Goal: Task Accomplishment & Management: Complete application form

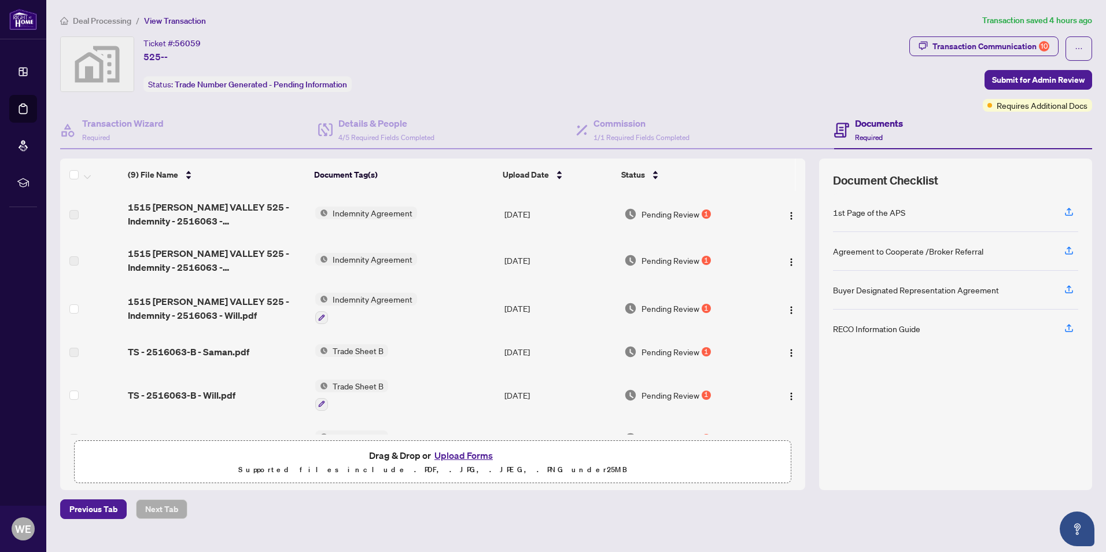
click at [342, 384] on span "Trade Sheet B" at bounding box center [358, 385] width 60 height 13
click at [321, 401] on icon "button" at bounding box center [321, 403] width 7 height 7
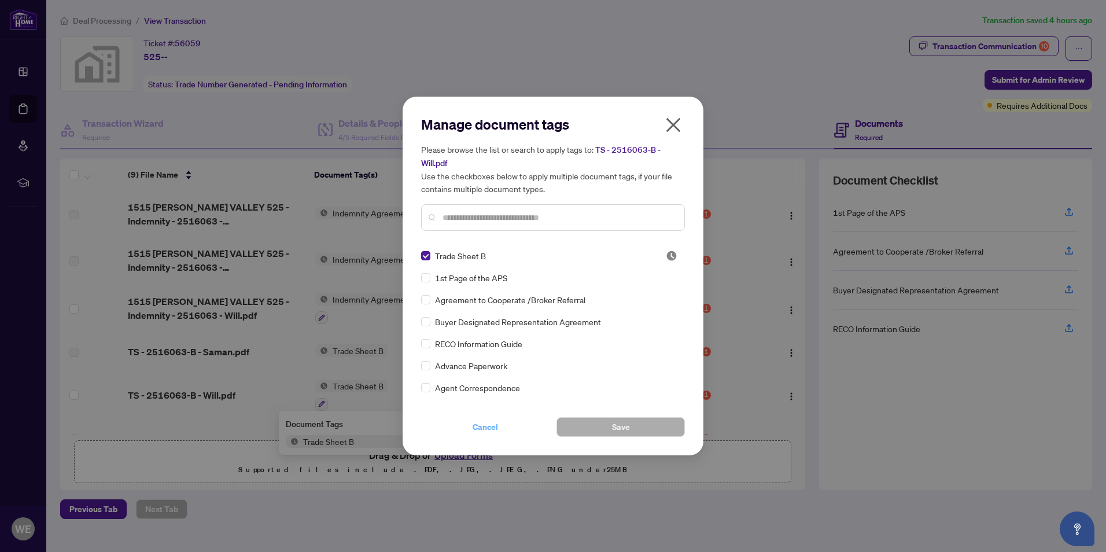
click at [476, 422] on span "Cancel" at bounding box center [484, 426] width 25 height 19
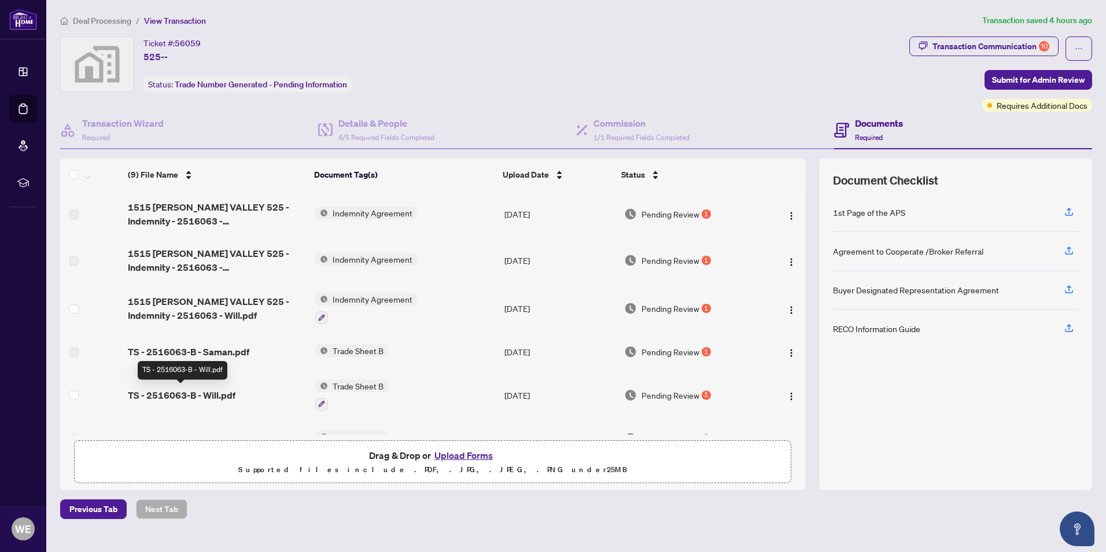
click at [216, 394] on span "TS - 2516063-B - Will.pdf" at bounding box center [182, 395] width 108 height 14
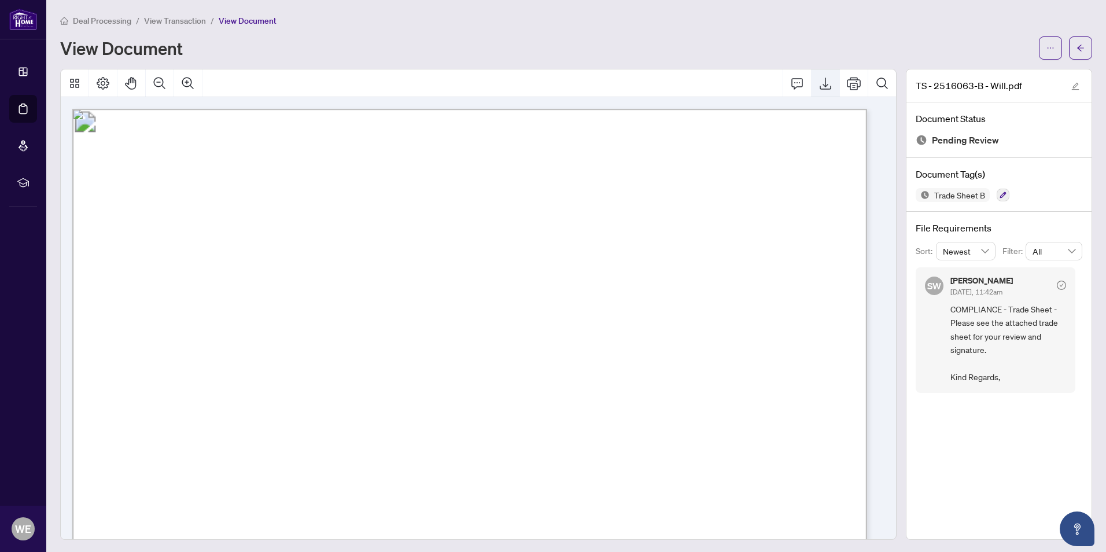
click at [818, 84] on icon "Export" at bounding box center [825, 83] width 14 height 14
click at [1076, 45] on button "button" at bounding box center [1080, 47] width 23 height 23
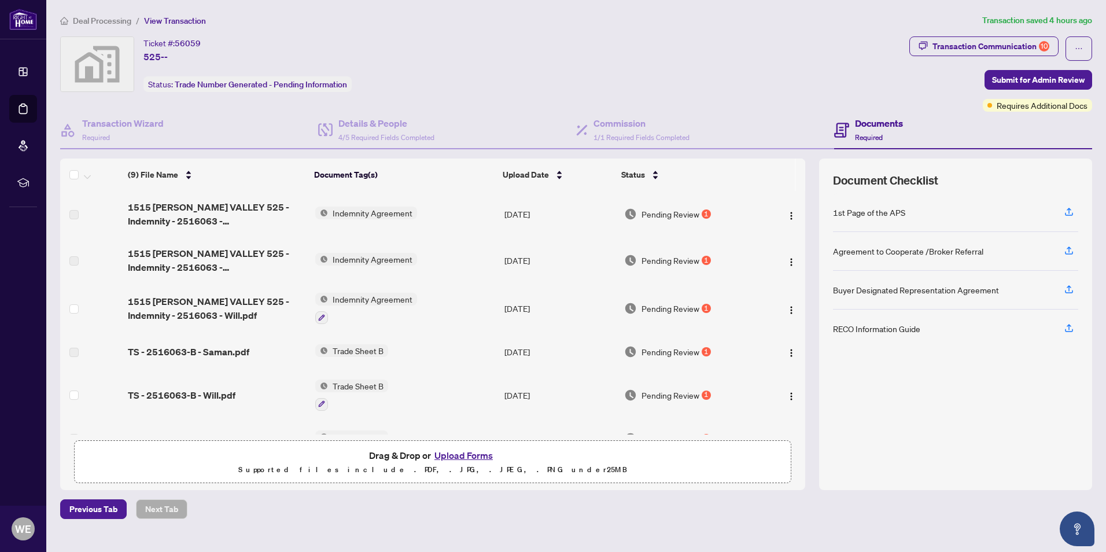
click at [453, 456] on button "Upload Forms" at bounding box center [463, 455] width 65 height 15
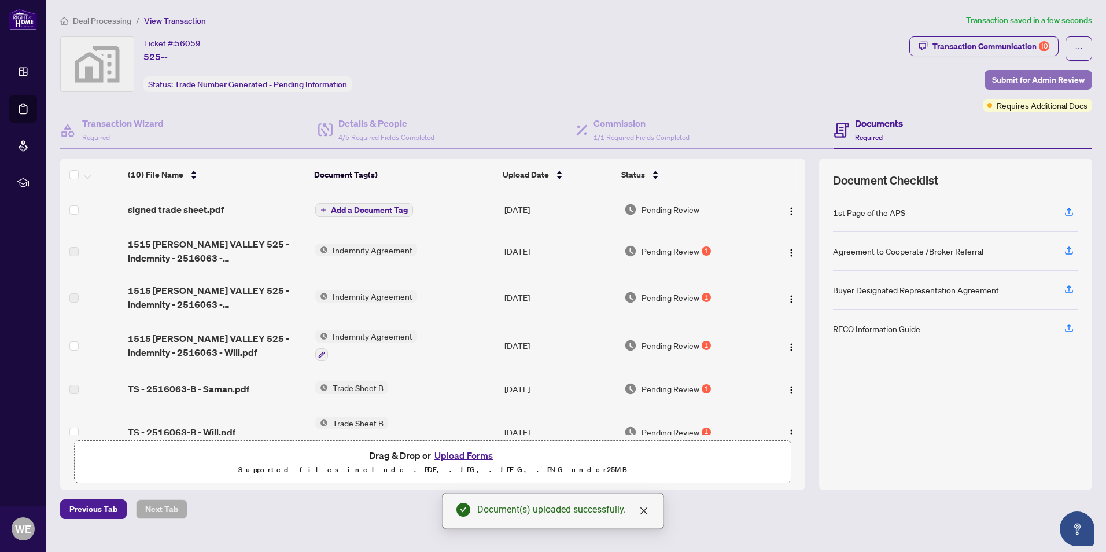
click at [1051, 75] on span "Submit for Admin Review" at bounding box center [1038, 80] width 93 height 19
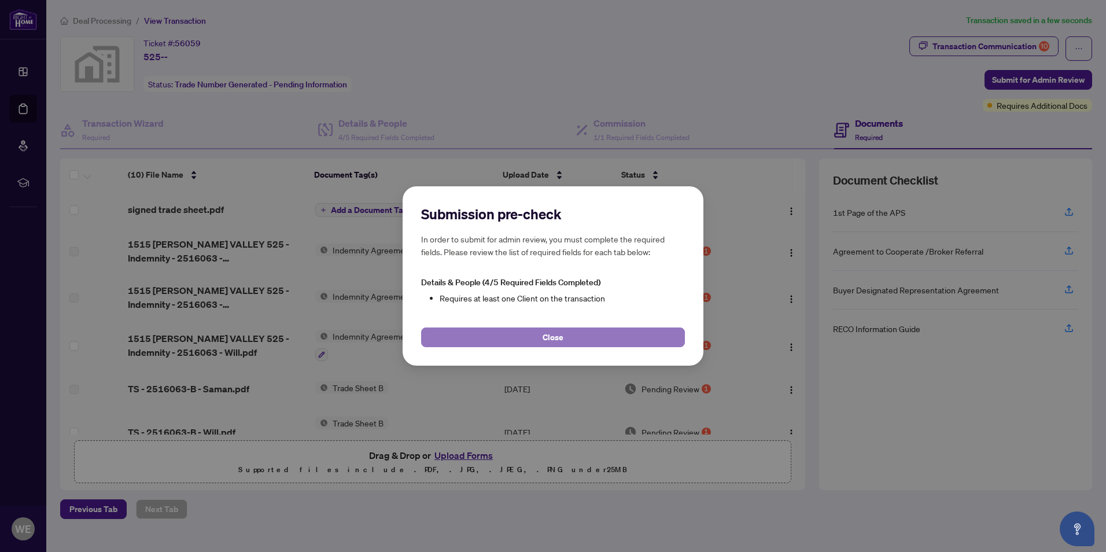
click at [549, 337] on span "Close" at bounding box center [552, 337] width 21 height 19
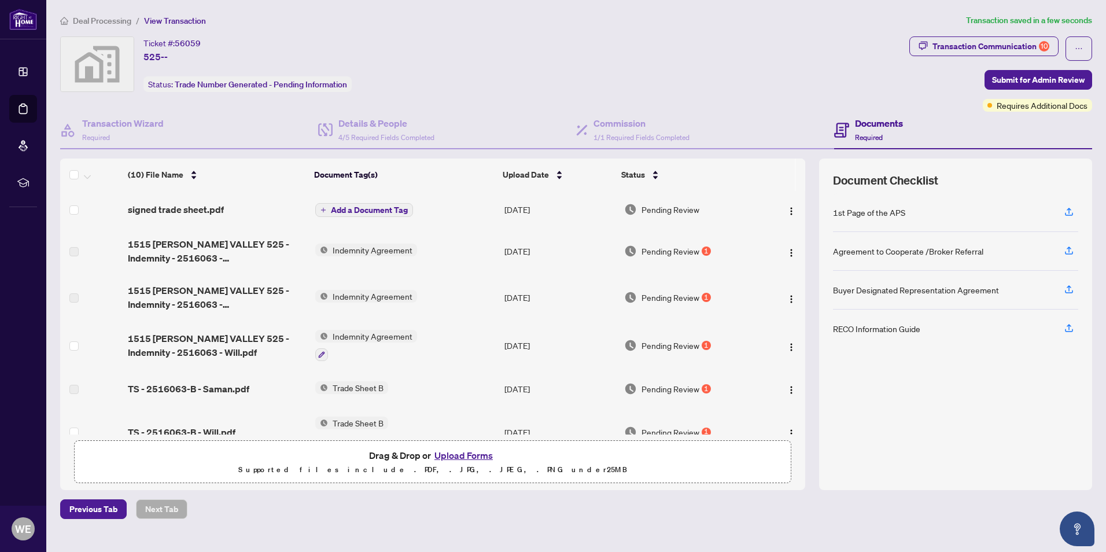
click at [317, 209] on button "Add a Document Tag" at bounding box center [364, 210] width 98 height 14
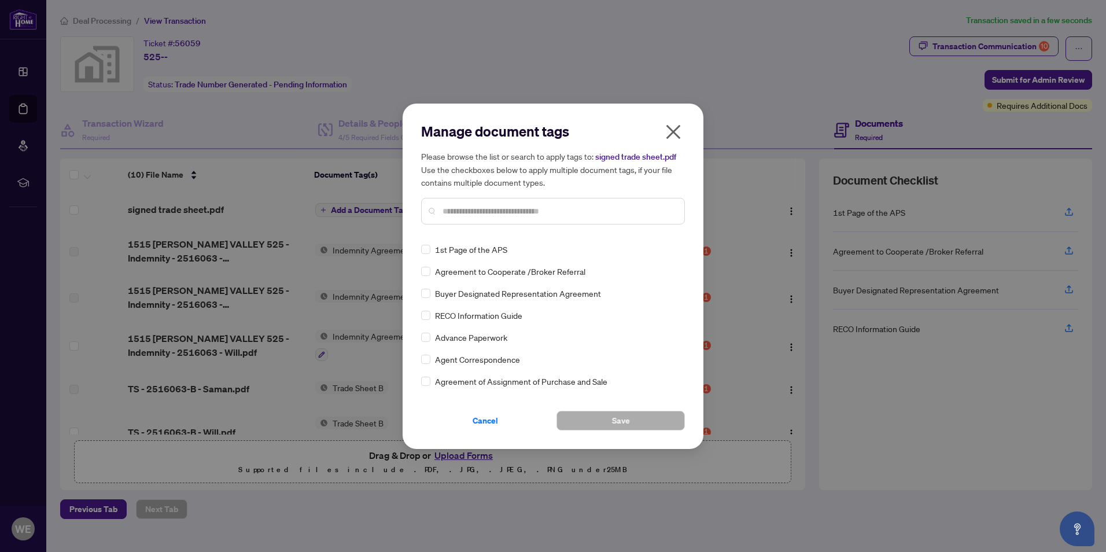
drag, startPoint x: 681, startPoint y: 246, endPoint x: 682, endPoint y: 257, distance: 11.0
click at [682, 257] on div "1st Page of the APS Agreement to Cooperate /Broker Referral Buyer Designated Re…" at bounding box center [553, 315] width 264 height 145
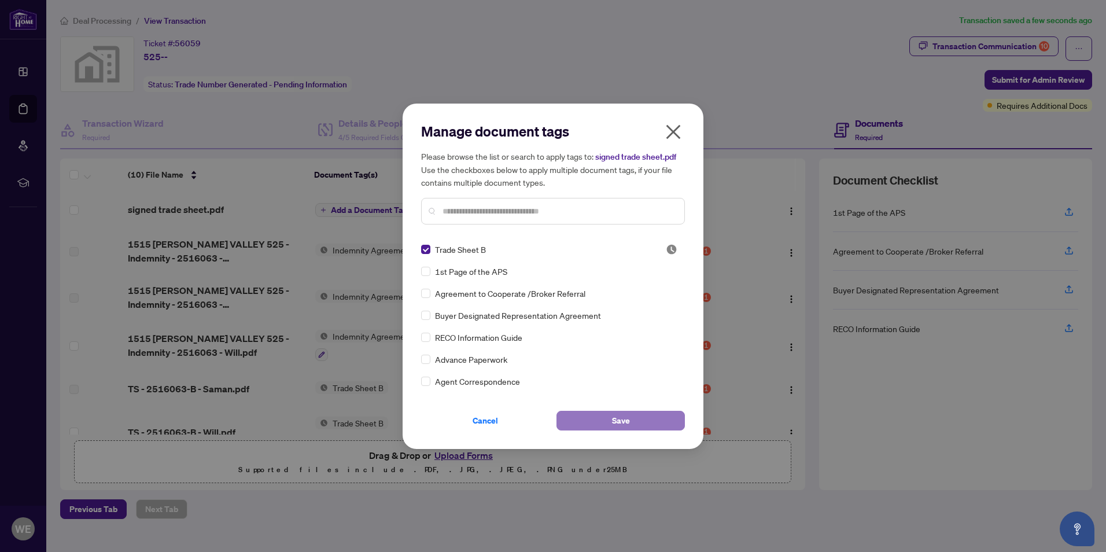
click at [626, 422] on span "Save" at bounding box center [621, 420] width 18 height 19
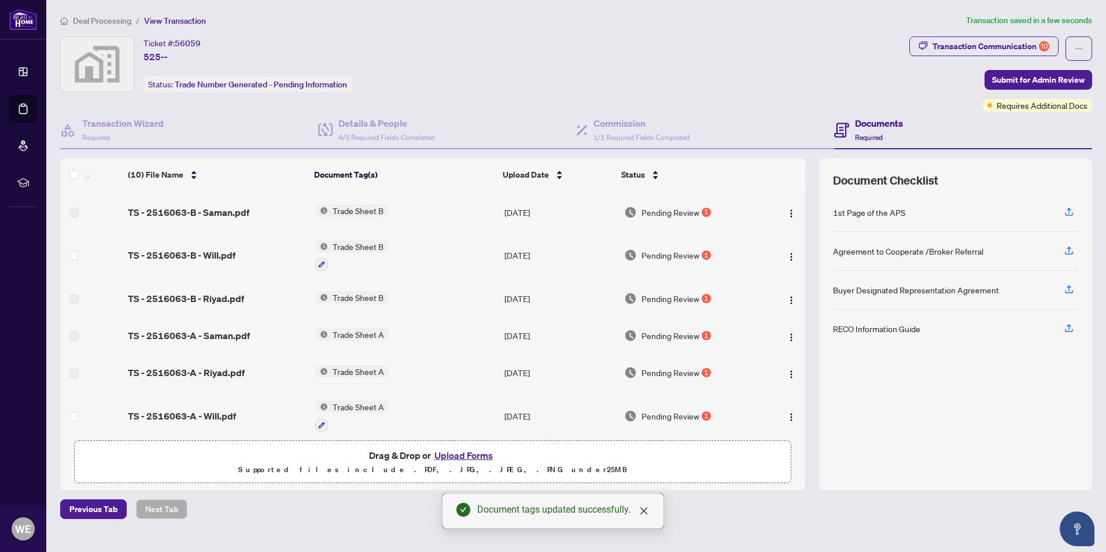
scroll to position [197, 0]
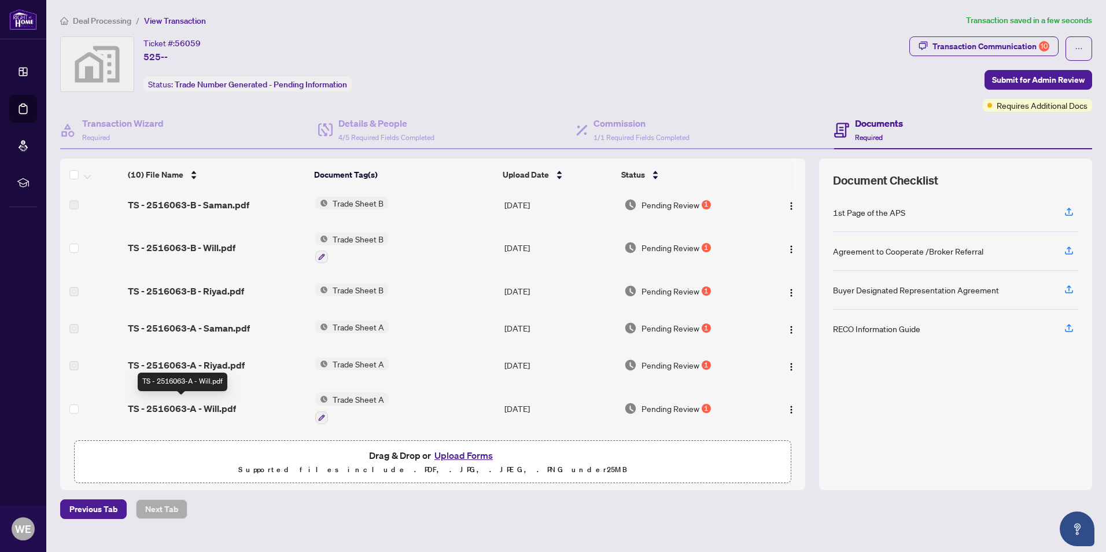
click at [204, 405] on span "TS - 2516063-A - Will.pdf" at bounding box center [182, 408] width 108 height 14
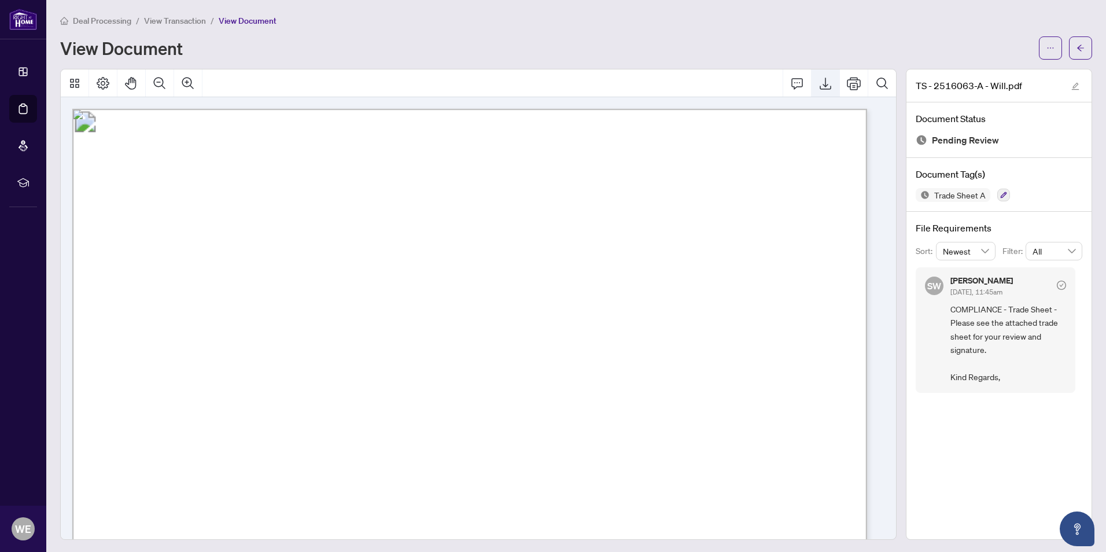
click at [818, 83] on icon "Export" at bounding box center [825, 83] width 14 height 14
click at [1076, 48] on icon "arrow-left" at bounding box center [1080, 48] width 8 height 8
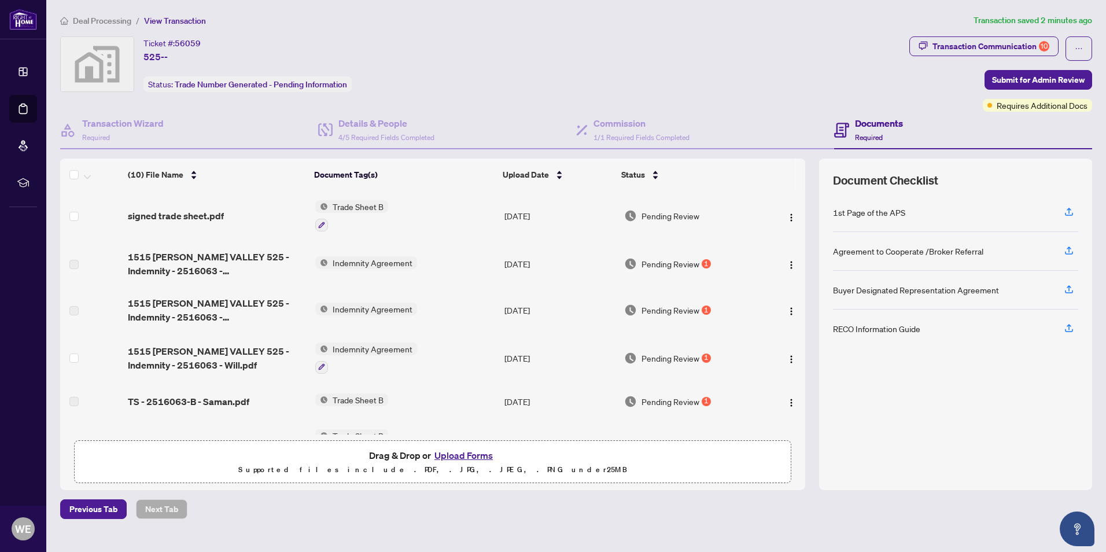
click at [443, 457] on button "Upload Forms" at bounding box center [463, 455] width 65 height 15
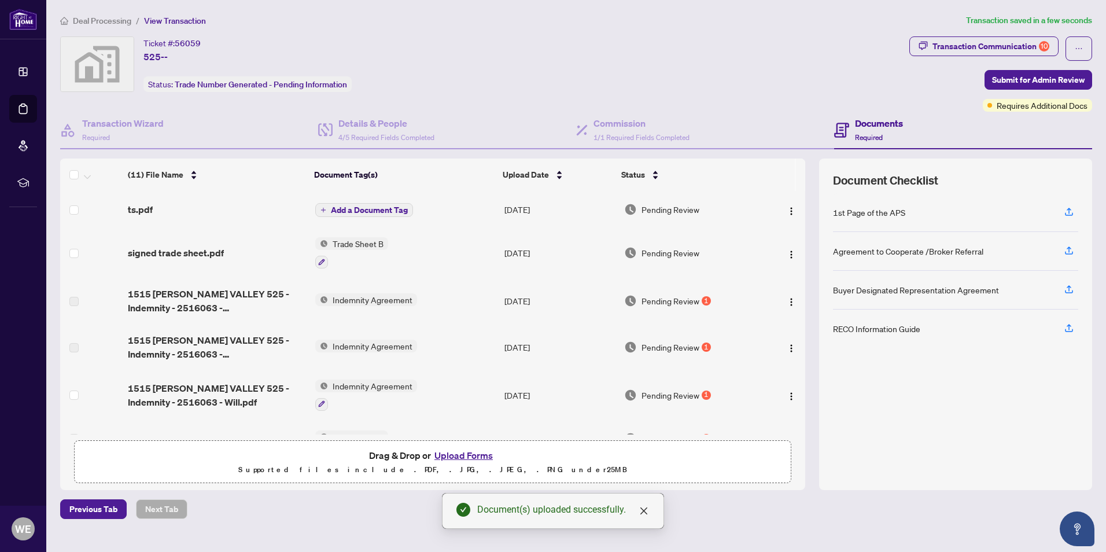
click at [331, 210] on span "Add a Document Tag" at bounding box center [369, 210] width 77 height 8
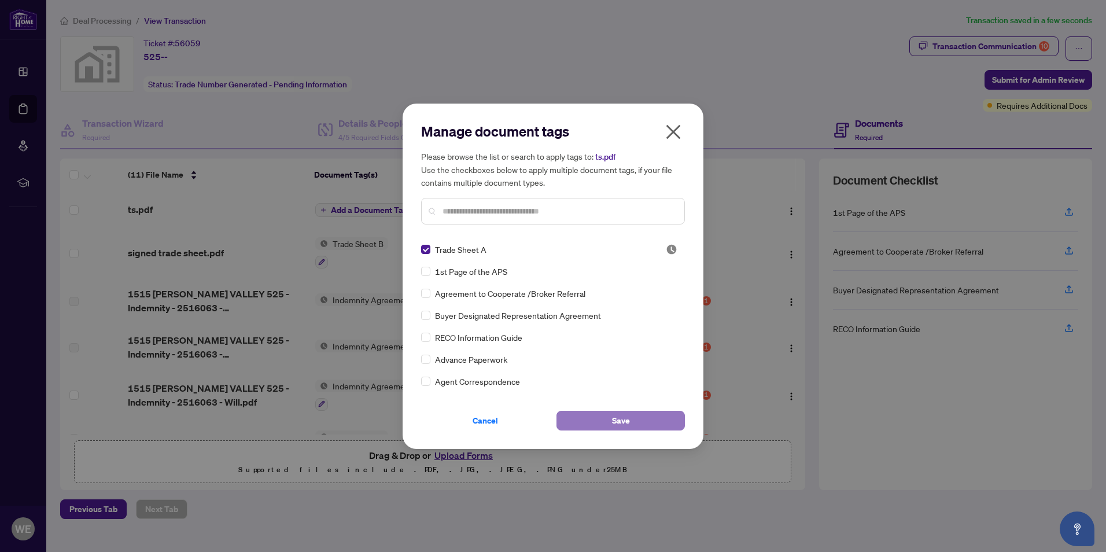
click at [614, 419] on span "Save" at bounding box center [621, 420] width 18 height 19
